Goal: Transaction & Acquisition: Purchase product/service

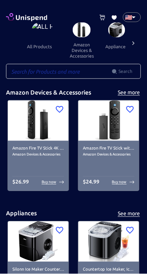
click at [22, 69] on input "text" at bounding box center [59, 71] width 106 height 15
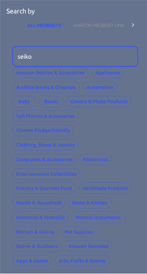
type input "seiko"
click at [135, 22] on icon at bounding box center [132, 24] width 7 height 7
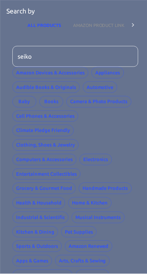
scroll to position [0, 46]
click at [49, 58] on input "seiko" at bounding box center [72, 56] width 120 height 21
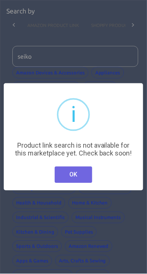
click at [66, 172] on button "OK" at bounding box center [73, 175] width 37 height 16
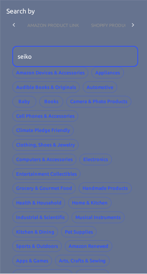
click at [13, 21] on icon at bounding box center [13, 24] width 7 height 7
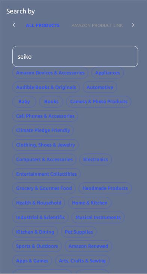
scroll to position [0, 0]
